Goal: Communication & Community: Ask a question

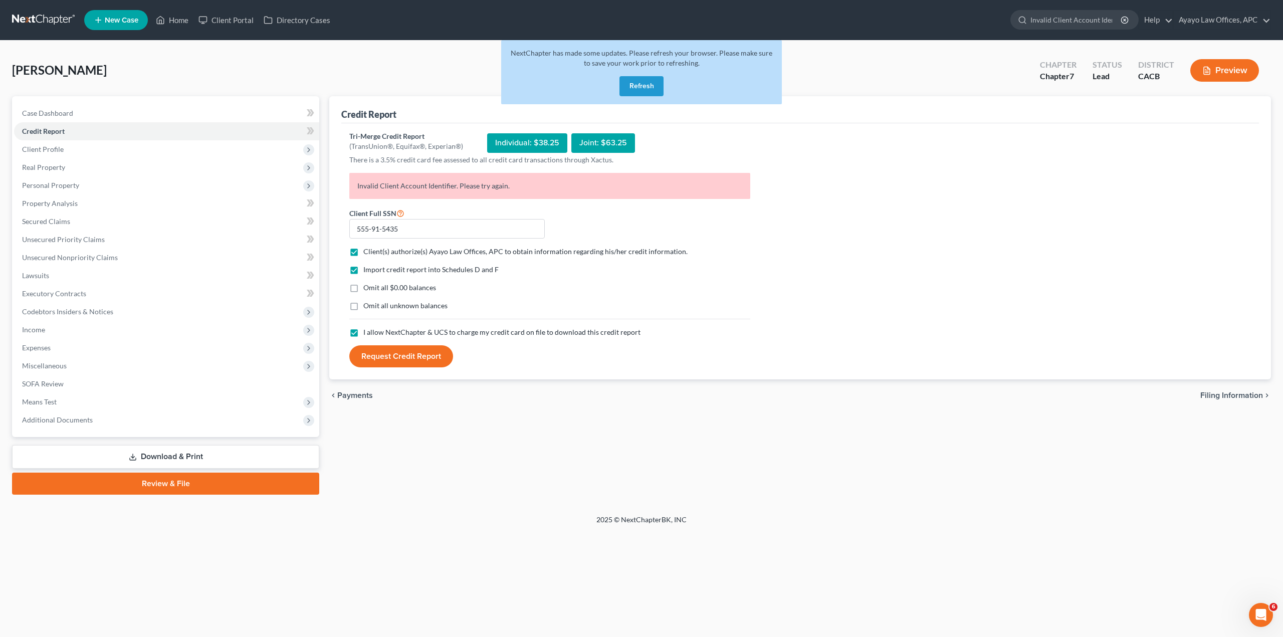
click at [628, 86] on button "Refresh" at bounding box center [641, 86] width 44 height 20
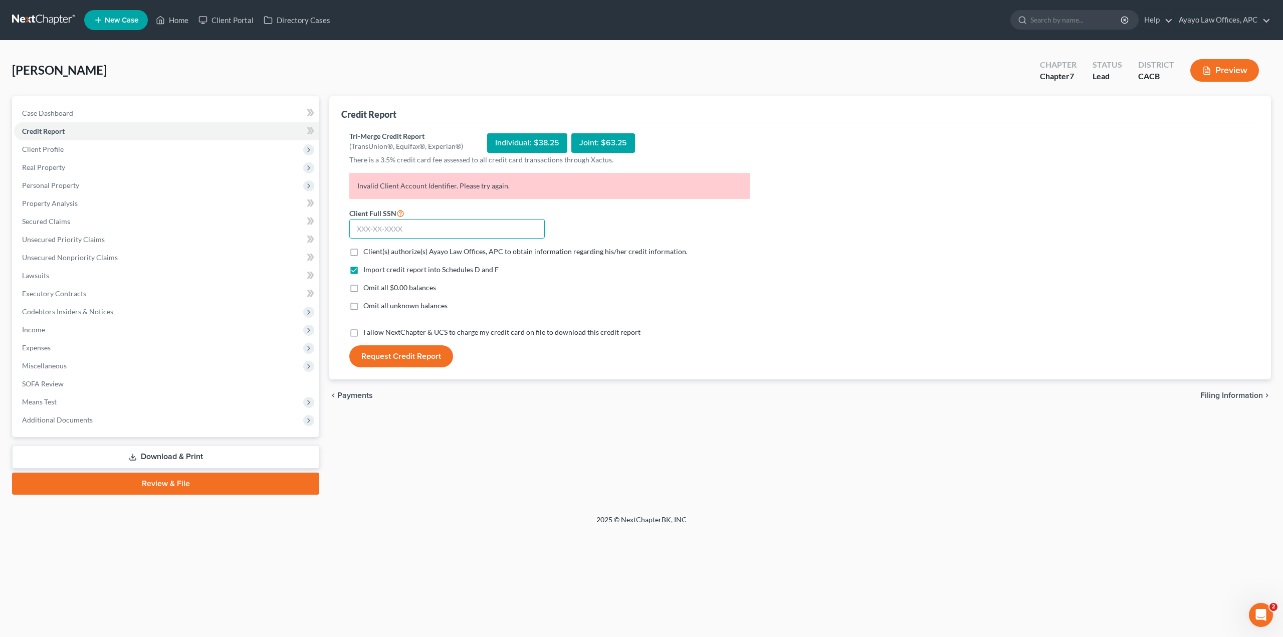
click at [490, 227] on input "text" at bounding box center [446, 229] width 195 height 20
type input "555-91-5435"
click at [363, 250] on label "Client(s) authorize(s) Ayayo Law Offices, APC to obtain information regarding h…" at bounding box center [525, 252] width 324 height 10
click at [367, 250] on input "Client(s) authorize(s) Ayayo Law Offices, APC to obtain information regarding h…" at bounding box center [370, 250] width 7 height 7
checkbox input "true"
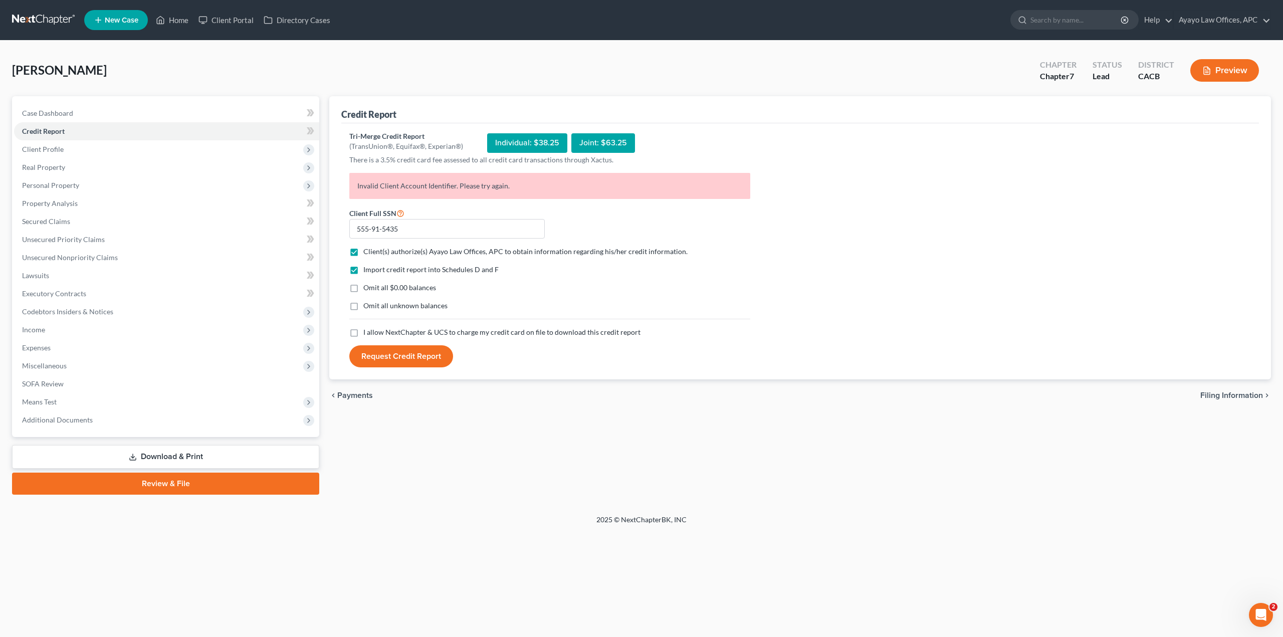
click at [395, 332] on span "I allow NextChapter & UCS to charge my credit card on file to download this cre…" at bounding box center [501, 332] width 277 height 9
click at [374, 332] on input "I allow NextChapter & UCS to charge my credit card on file to download this cre…" at bounding box center [370, 330] width 7 height 7
checkbox input "true"
click at [406, 357] on button "Request Credit Report" at bounding box center [401, 356] width 104 height 22
drag, startPoint x: 425, startPoint y: 235, endPoint x: 313, endPoint y: 235, distance: 112.3
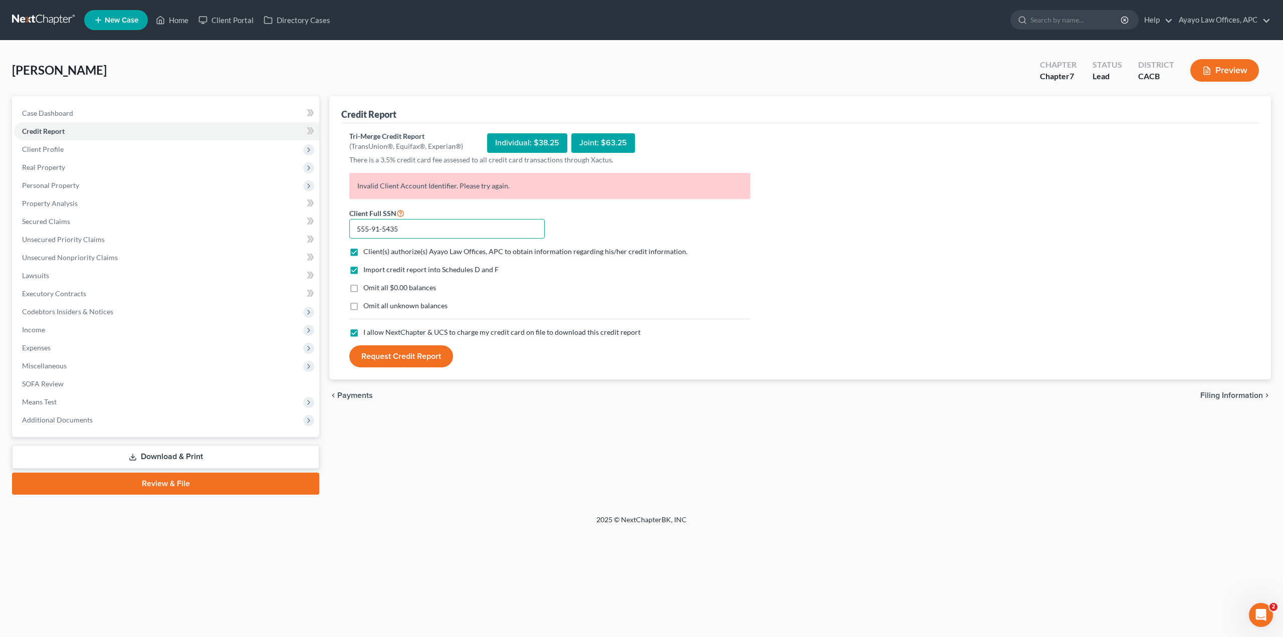
click at [320, 234] on div "Petition Navigation Case Dashboard Payments Invoices Payments Payments Credit R…" at bounding box center [641, 295] width 1269 height 398
click at [847, 262] on div "Tri-Merge Credit Report (TransUnion®, Equifax®, Experian®) Individual: $38.25 J…" at bounding box center [800, 249] width 902 height 237
click at [1257, 620] on div "Open Intercom Messenger" at bounding box center [1259, 613] width 33 height 33
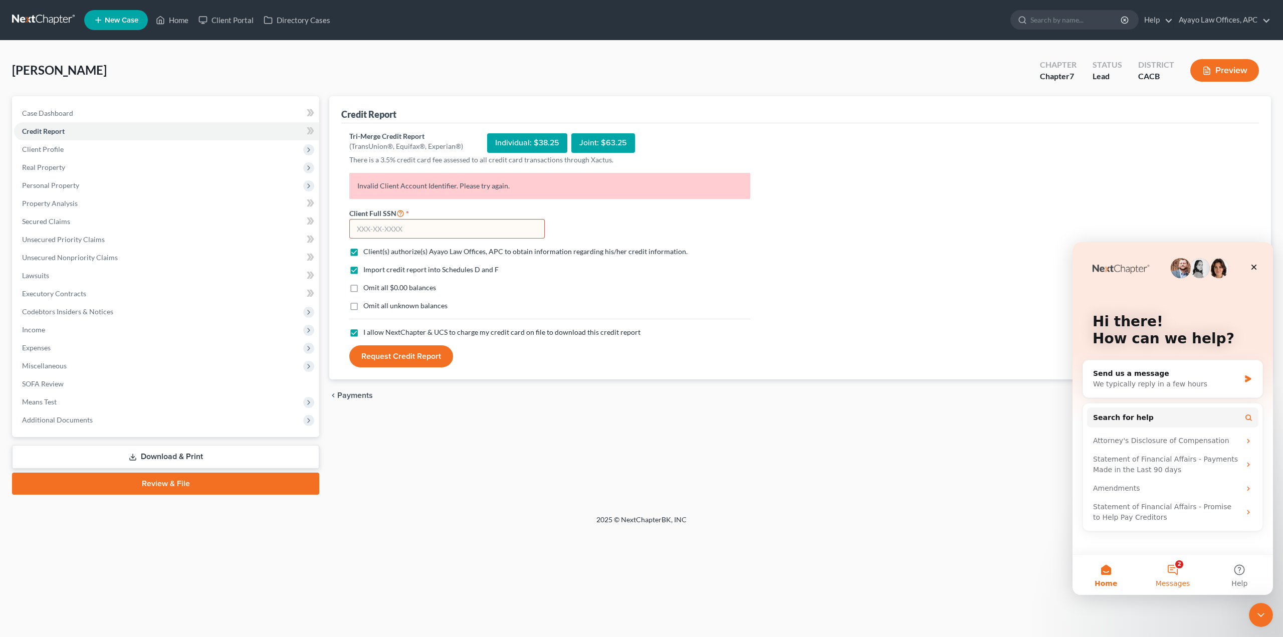
click at [1188, 582] on button "2 Messages" at bounding box center [1172, 575] width 67 height 40
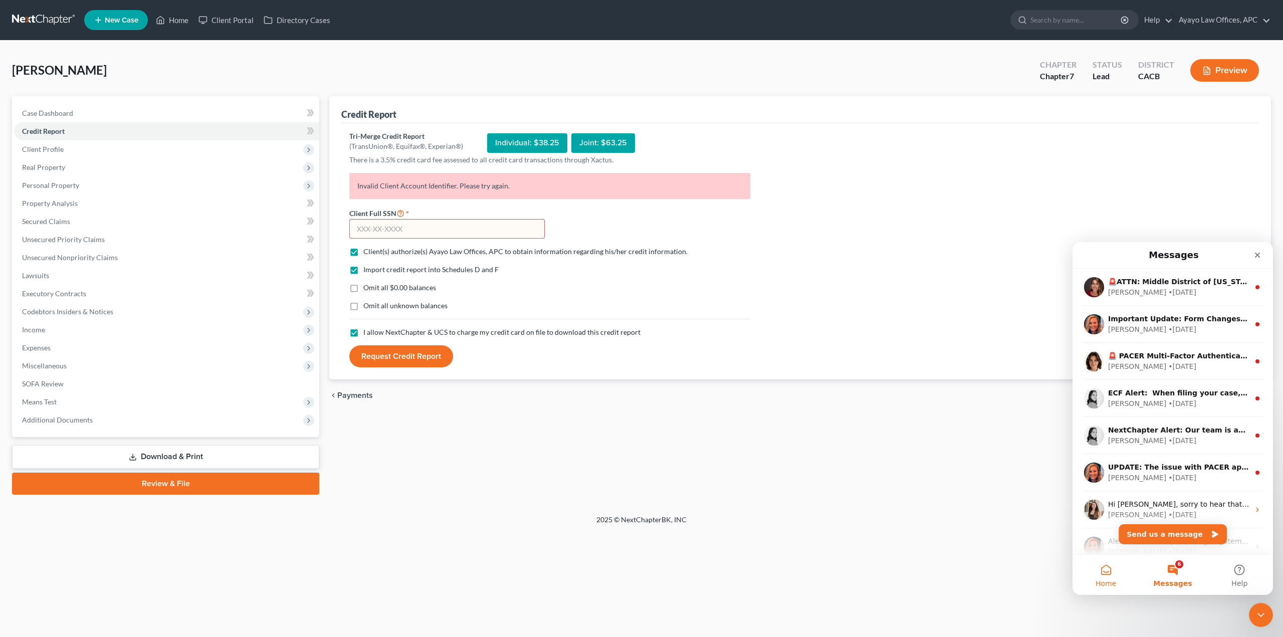
click at [1102, 573] on button "Home" at bounding box center [1105, 575] width 67 height 40
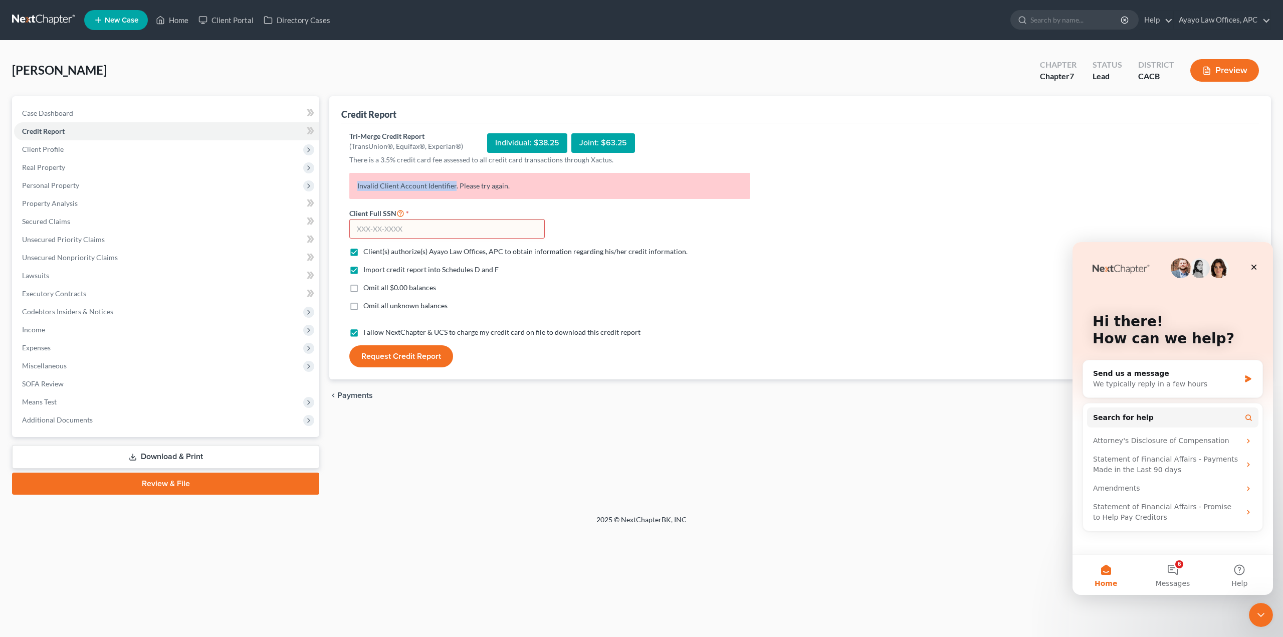
drag, startPoint x: 454, startPoint y: 183, endPoint x: 349, endPoint y: 174, distance: 105.1
click at [349, 174] on p "Invalid Client Account Identifier. Please try again." at bounding box center [549, 186] width 401 height 26
copy p "Invalid Client Account Identifier"
click at [1118, 410] on button "Search for help" at bounding box center [1172, 417] width 171 height 20
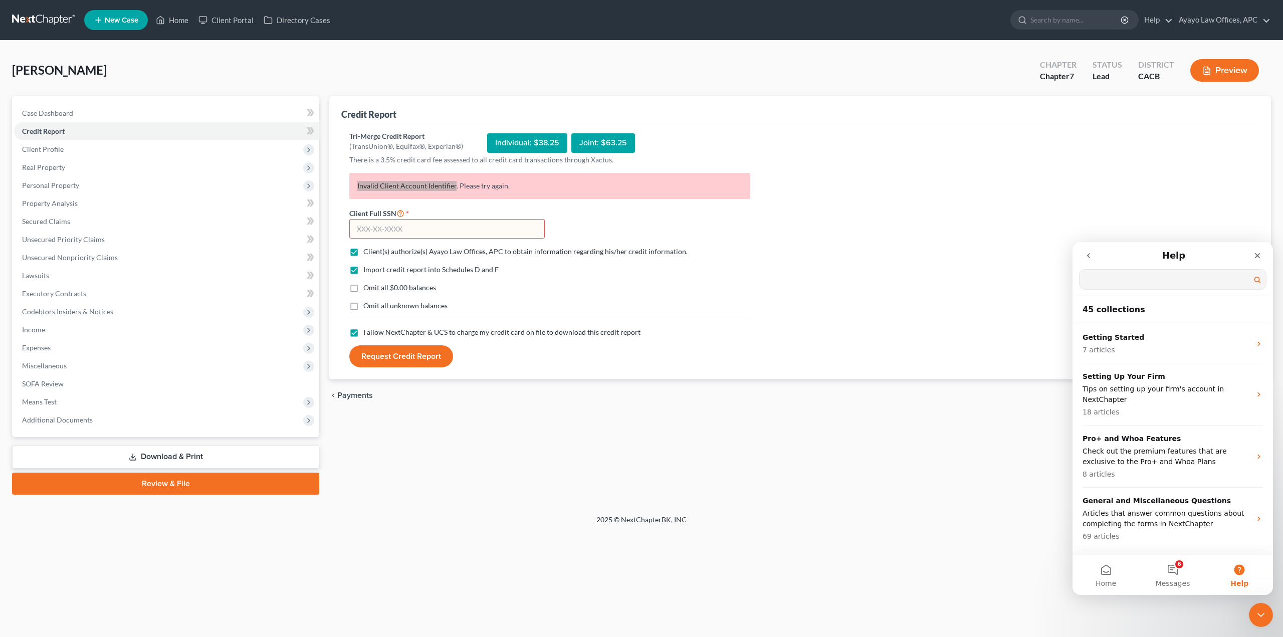
type input "Invalid Client Account Identifier"
click at [1120, 287] on input "Search for help" at bounding box center [1173, 280] width 186 height 20
type input "Invalid Client Account Identifier error"
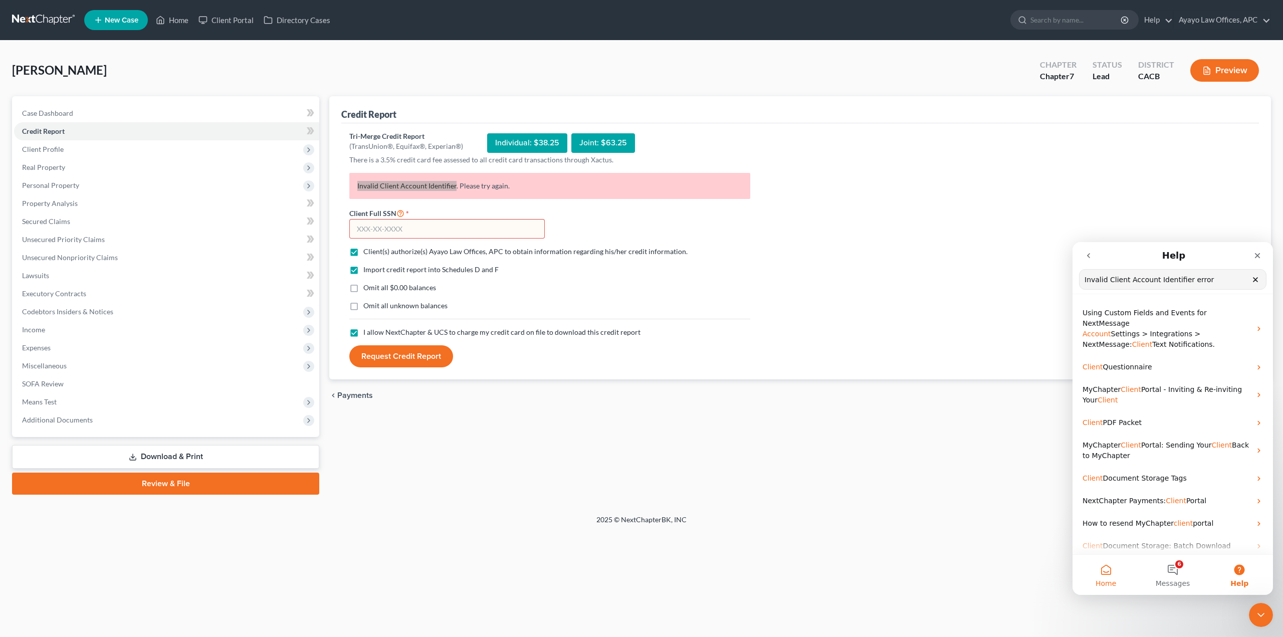
click at [1078, 569] on button "Home" at bounding box center [1105, 575] width 67 height 40
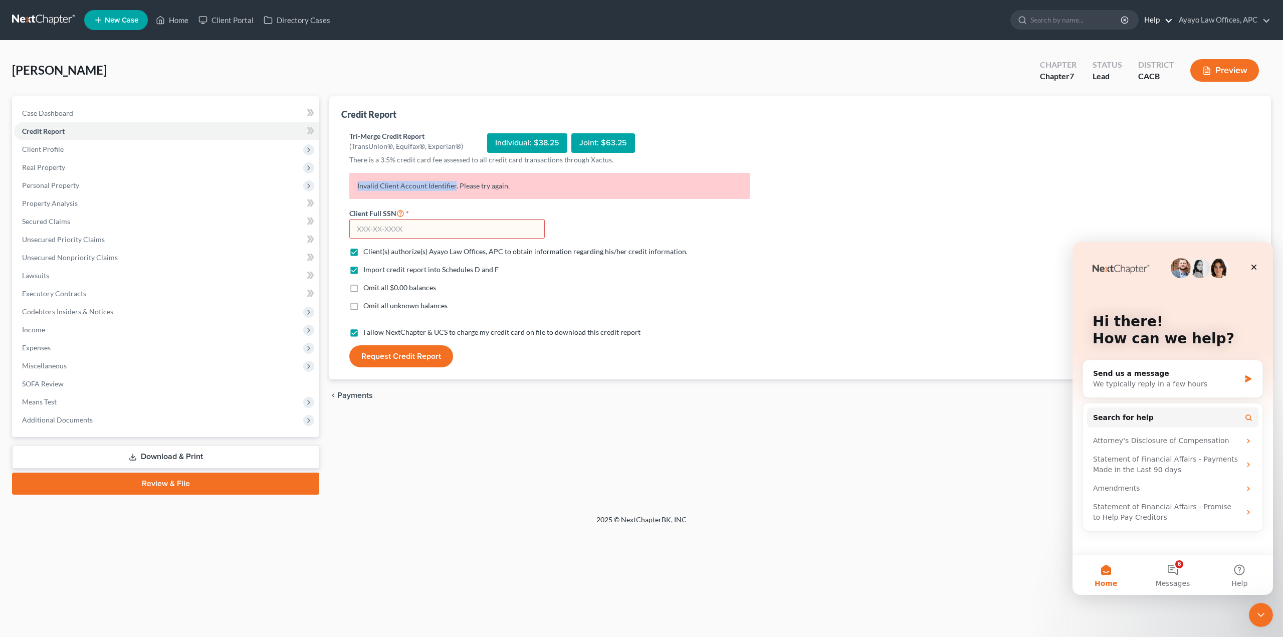
click at [1156, 21] on link "Help" at bounding box center [1156, 20] width 34 height 18
click at [1125, 40] on link "Help Center" at bounding box center [1133, 41] width 80 height 17
click at [1137, 377] on div "Send us a message" at bounding box center [1166, 373] width 147 height 11
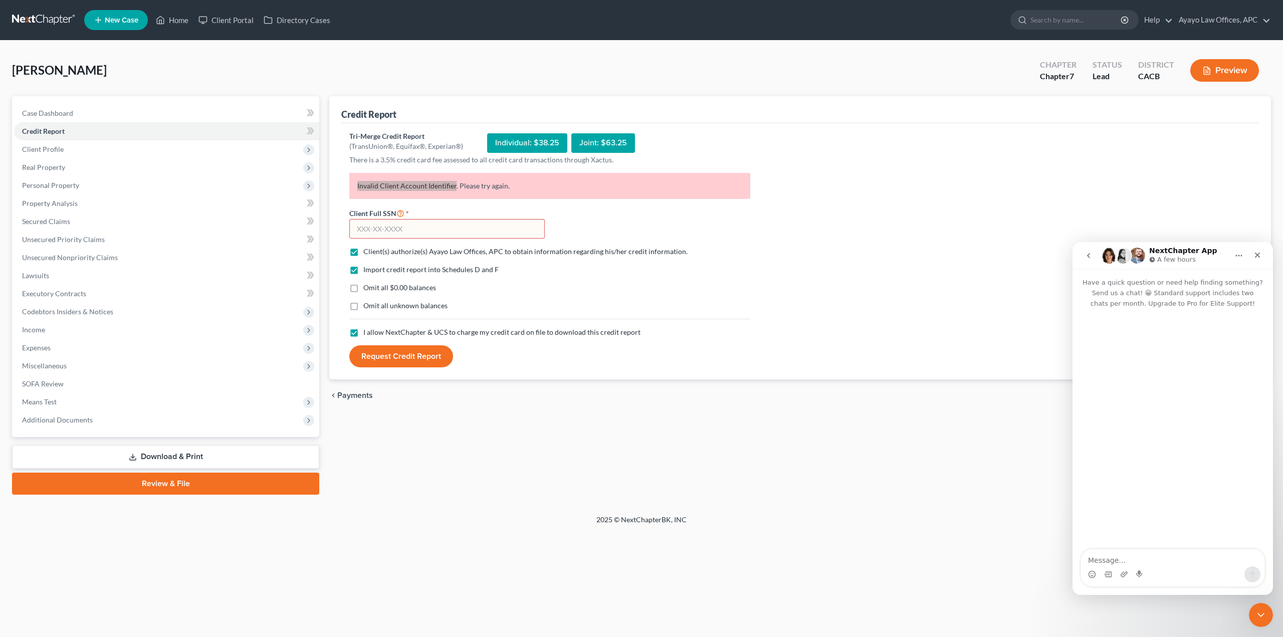
click at [1244, 255] on button "Home" at bounding box center [1238, 255] width 19 height 19
click at [1243, 255] on button "Home" at bounding box center [1238, 255] width 19 height 19
click at [1170, 557] on textarea "Message…" at bounding box center [1172, 557] width 183 height 17
type textarea "Hi there, I am trying to repull a credit report for"
click at [39, 15] on link at bounding box center [44, 20] width 64 height 18
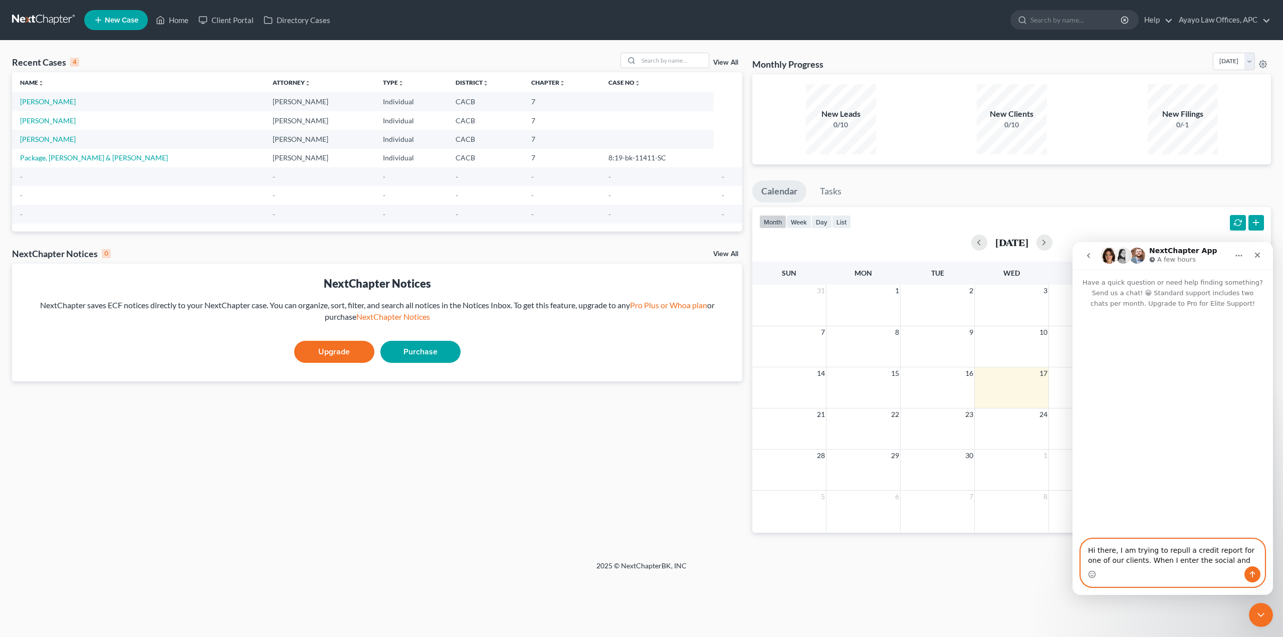
click at [1228, 562] on textarea "Hi there, I am trying to repull a credit report for one of our clients. When I …" at bounding box center [1172, 552] width 183 height 27
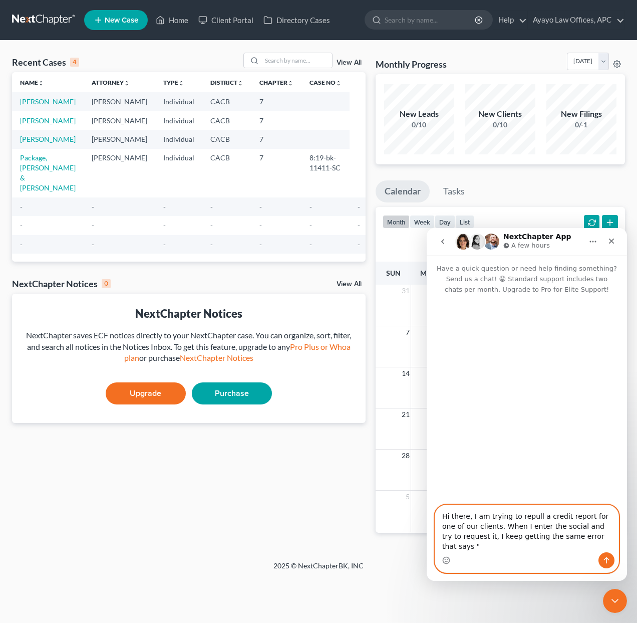
click at [569, 542] on textarea "Hi there, I am trying to repull a credit report for one of our clients. When I …" at bounding box center [527, 528] width 183 height 47
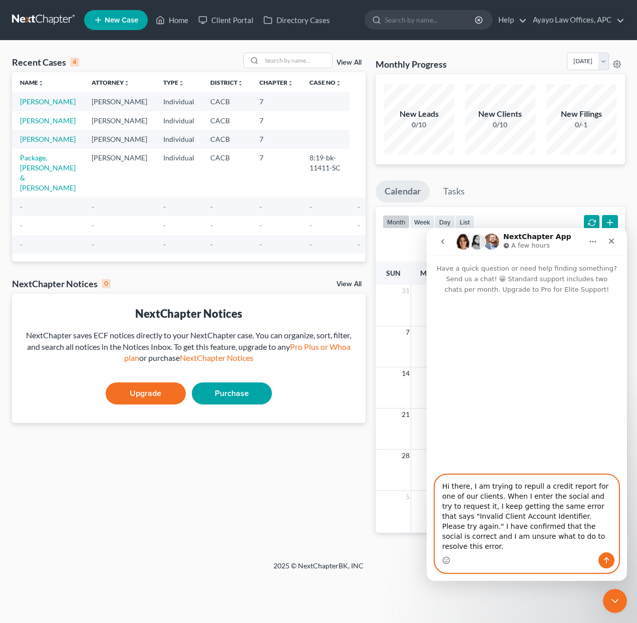
type textarea "Hi there, I am trying to repull a credit report for one of our clients. When I …"
click at [611, 559] on button "Send a message…" at bounding box center [607, 560] width 16 height 16
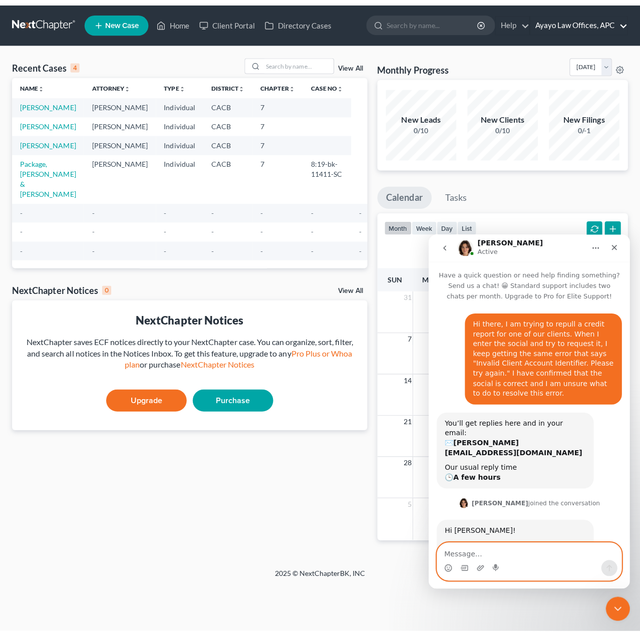
scroll to position [40, 0]
